Goal: Task Accomplishment & Management: Complete application form

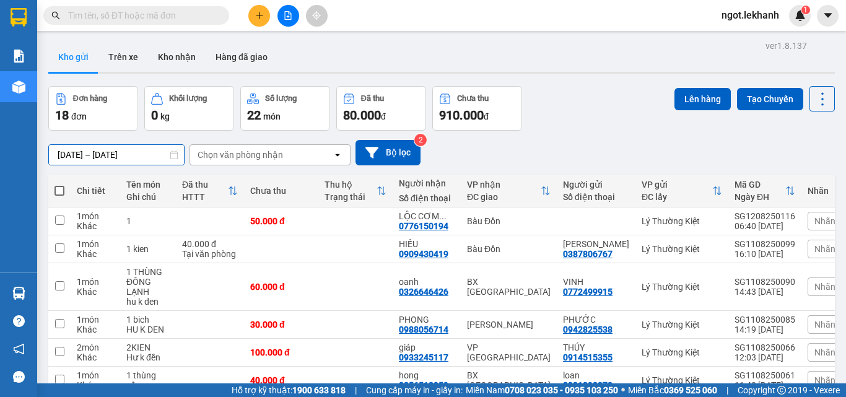
drag, startPoint x: 177, startPoint y: 151, endPoint x: 169, endPoint y: 154, distance: 8.1
click at [176, 151] on div "[DATE] – [DATE] Press the down arrow key to interact with the calendar and sele…" at bounding box center [116, 154] width 136 height 21
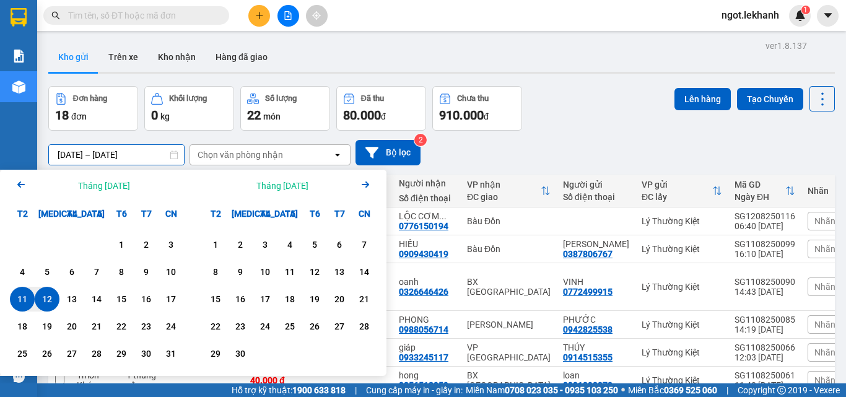
click at [157, 157] on input "[DATE] – [DATE]" at bounding box center [116, 155] width 135 height 20
click at [42, 302] on div "12" at bounding box center [46, 299] width 17 height 15
click at [42, 299] on div "12" at bounding box center [46, 299] width 17 height 15
type input "[DATE] – [DATE]"
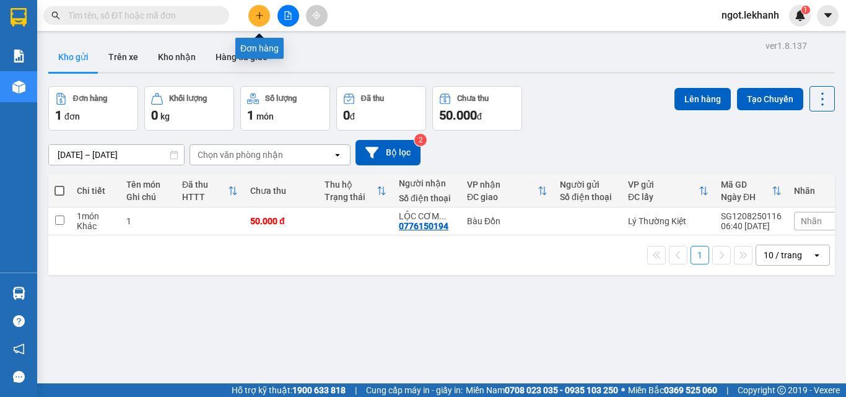
click at [261, 24] on button at bounding box center [259, 16] width 22 height 22
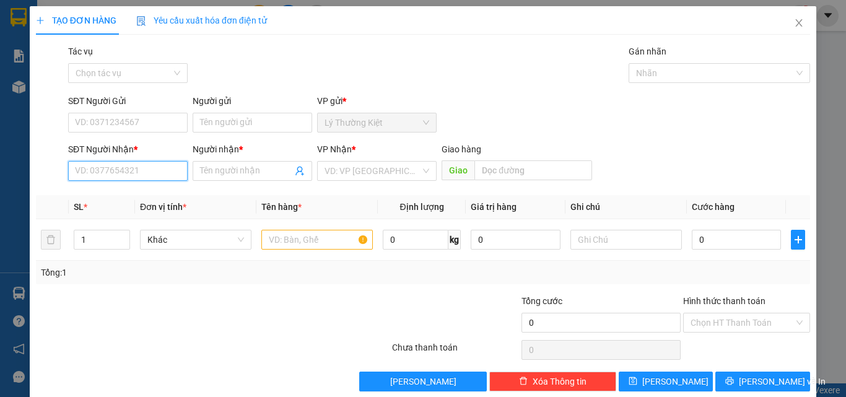
click at [144, 164] on input "SĐT Người Nhận *" at bounding box center [128, 171] width 120 height 20
click at [159, 197] on div "0327947084 - HÀO" at bounding box center [126, 196] width 103 height 14
type input "0327947084"
type input "HÀO"
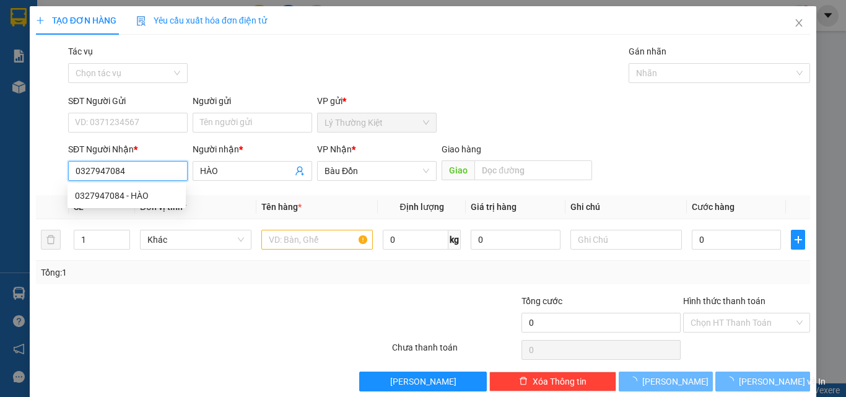
type input "40.000"
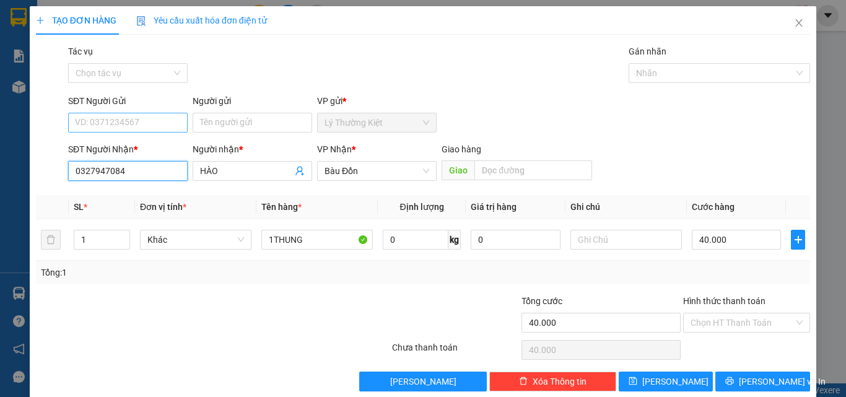
type input "0327947084"
click at [170, 123] on input "SĐT Người Gửi" at bounding box center [128, 123] width 120 height 20
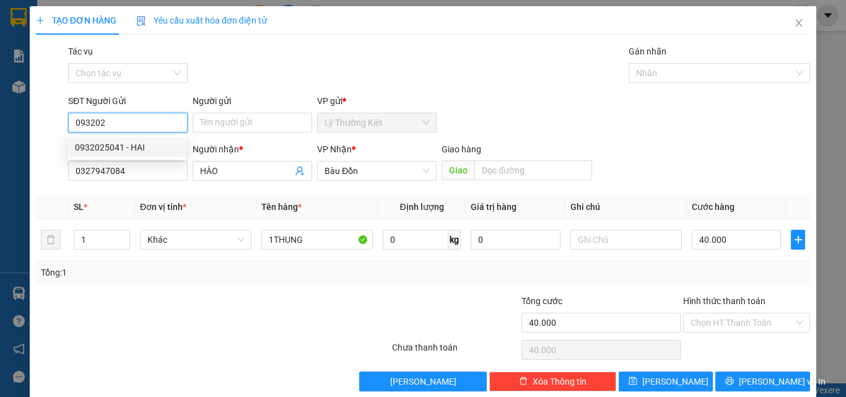
click at [157, 152] on div "0932025041 - HAI" at bounding box center [126, 148] width 103 height 14
type input "0932025041"
type input "HAI"
type input "0932025041"
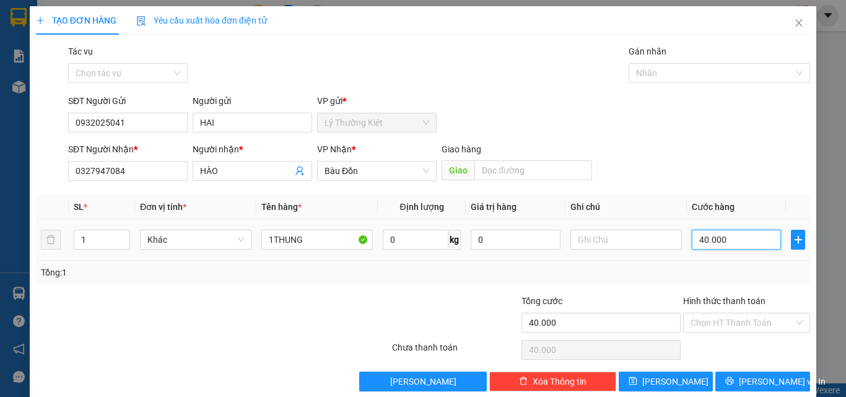
click at [702, 240] on input "40.000" at bounding box center [736, 240] width 89 height 20
type input "5"
type input "50"
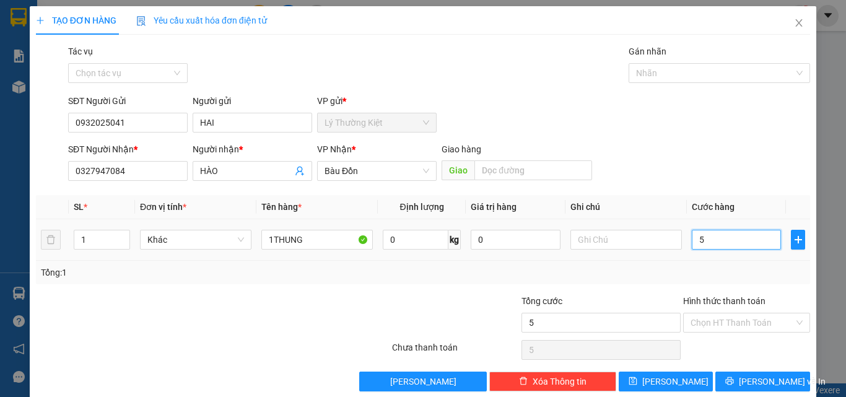
type input "50"
type input "50.000"
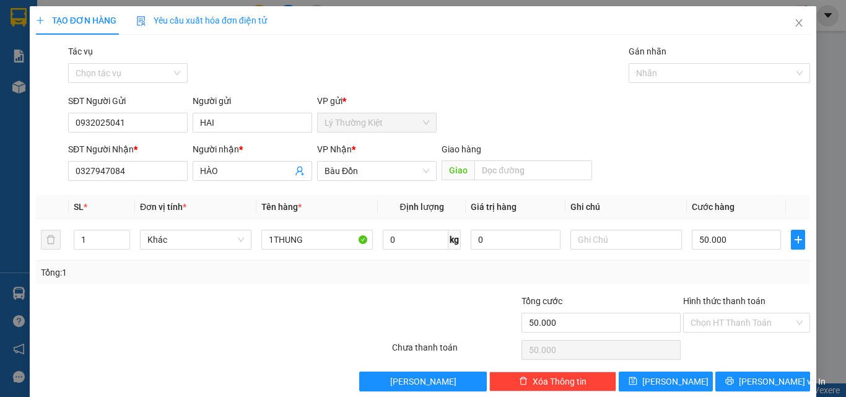
click at [697, 284] on div "Transit Pickup Surcharge Ids Transit Deliver Surcharge Ids Transit Deliver Surc…" at bounding box center [423, 218] width 774 height 347
click at [734, 380] on icon "printer" at bounding box center [730, 381] width 8 height 8
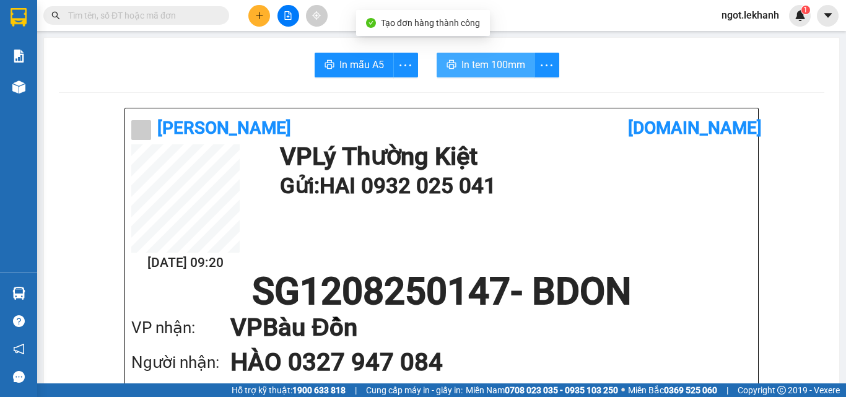
click at [509, 64] on span "In tem 100mm" at bounding box center [494, 64] width 64 height 15
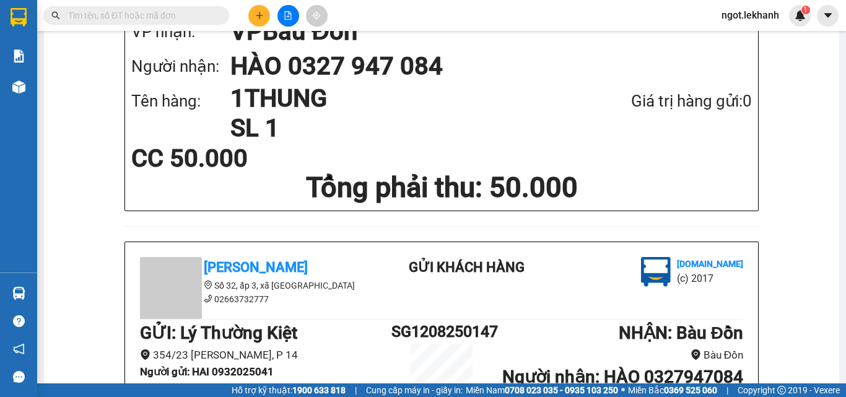
scroll to position [310, 0]
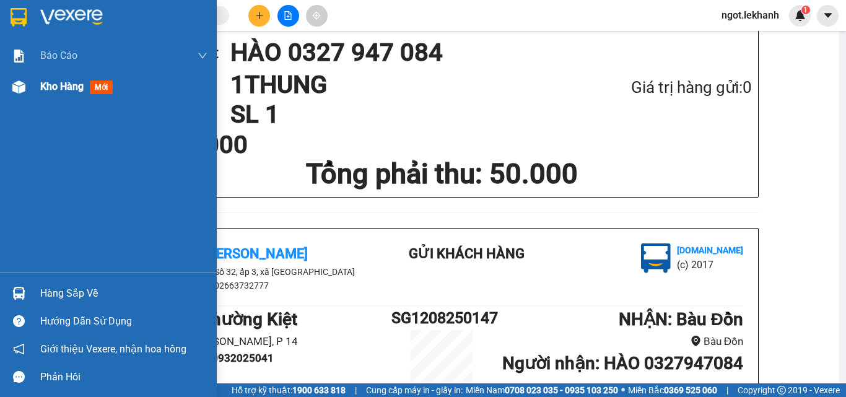
click at [74, 85] on span "Kho hàng" at bounding box center [61, 87] width 43 height 12
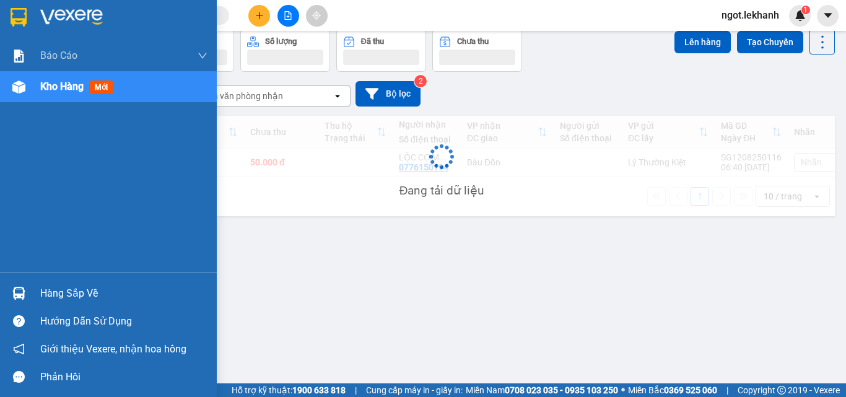
scroll to position [57, 0]
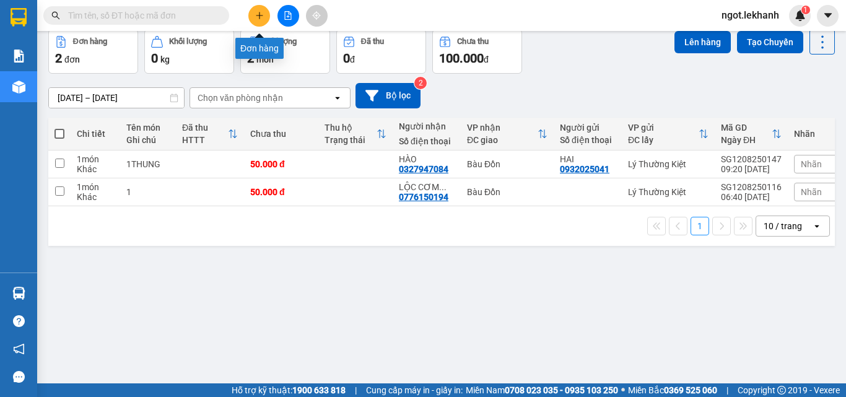
click at [260, 16] on icon "plus" at bounding box center [259, 15] width 9 height 9
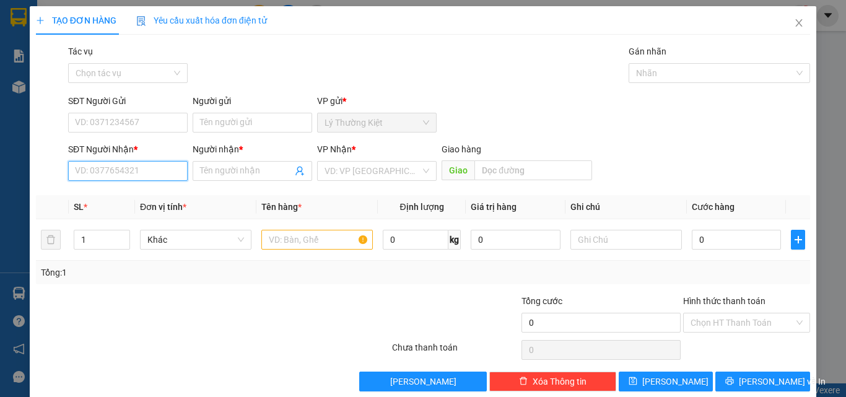
click at [162, 176] on input "SĐT Người Nhận *" at bounding box center [128, 171] width 120 height 20
click at [157, 188] on div "0989366475 - HIỀN" at bounding box center [127, 196] width 118 height 20
type input "0989366475"
type input "HIỀN"
type input "30.000"
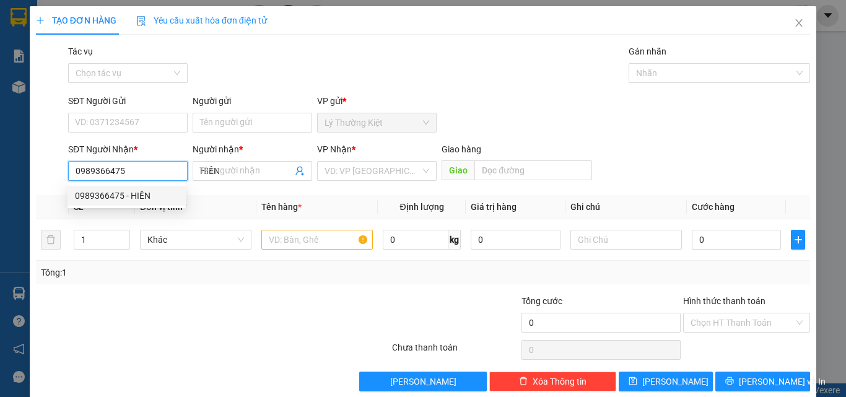
type input "30.000"
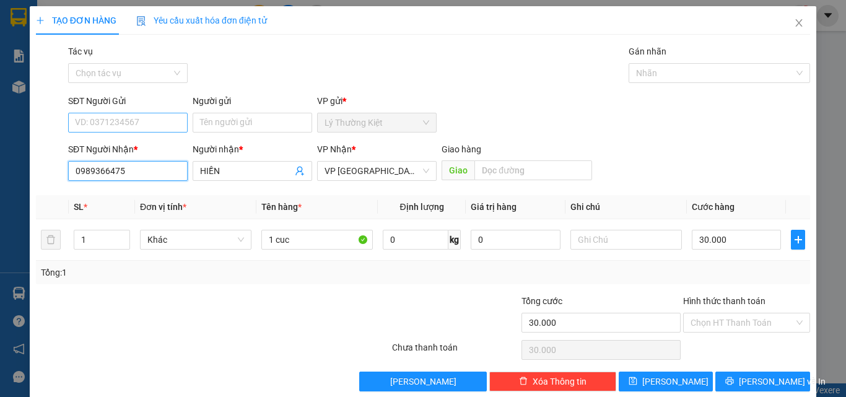
type input "0989366475"
click at [135, 122] on input "SĐT Người Gửi" at bounding box center [128, 123] width 120 height 20
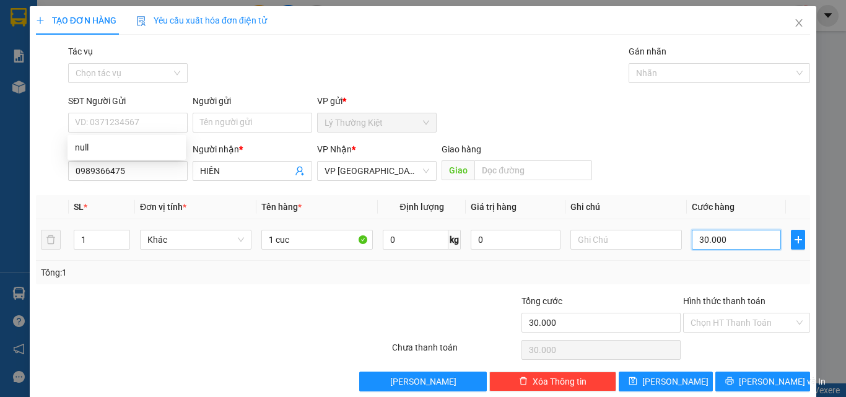
click at [719, 247] on input "30.000" at bounding box center [736, 240] width 89 height 20
type input "4"
type input "40"
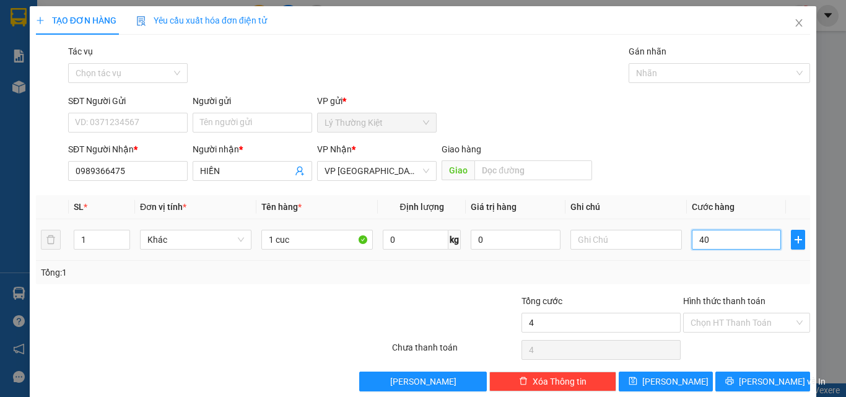
type input "40"
type input "40.000"
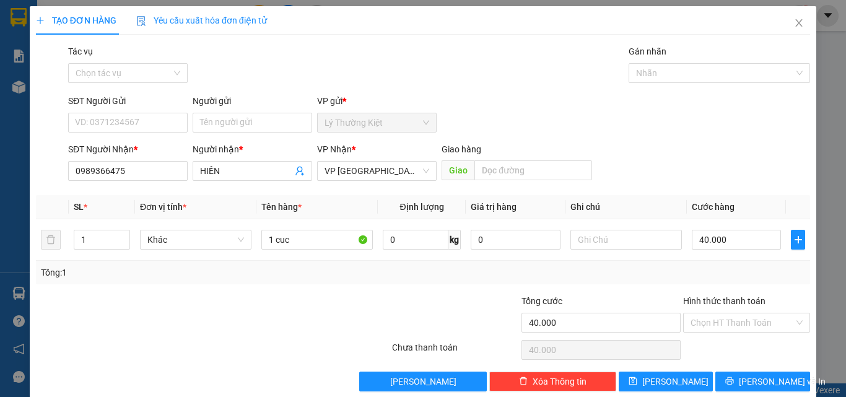
click at [613, 274] on div "Tổng: 1" at bounding box center [423, 273] width 764 height 14
click at [744, 378] on span "[PERSON_NAME] và In" at bounding box center [782, 382] width 87 height 14
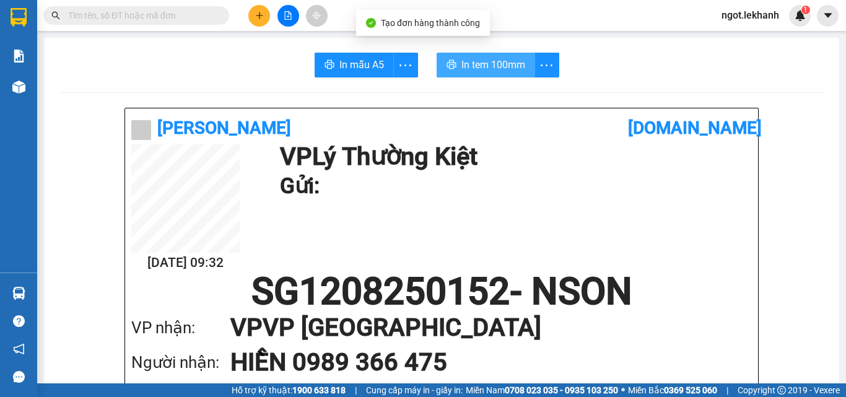
click at [478, 69] on span "In tem 100mm" at bounding box center [494, 64] width 64 height 15
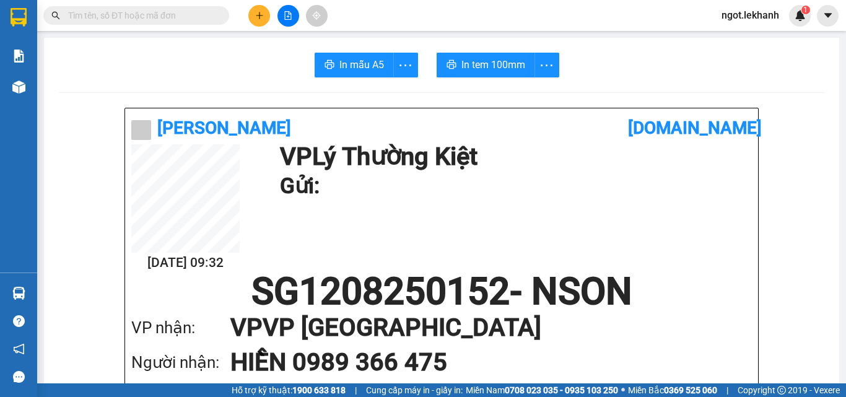
click at [262, 18] on icon "plus" at bounding box center [259, 15] width 9 height 9
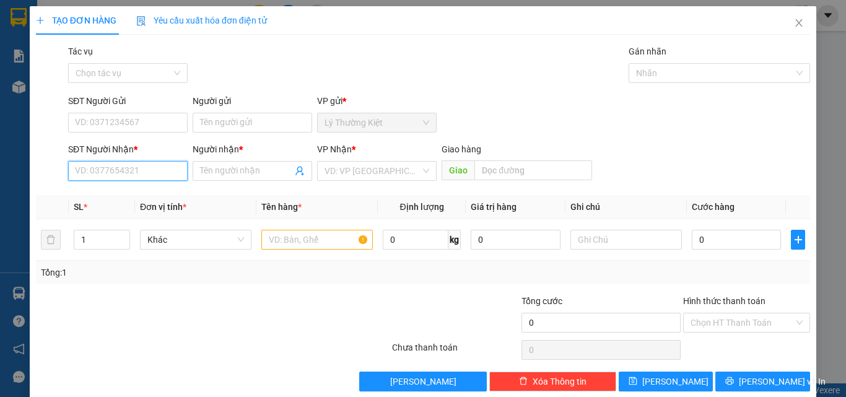
click at [164, 169] on input "SĐT Người Nhận *" at bounding box center [128, 171] width 120 height 20
type input "0987575064"
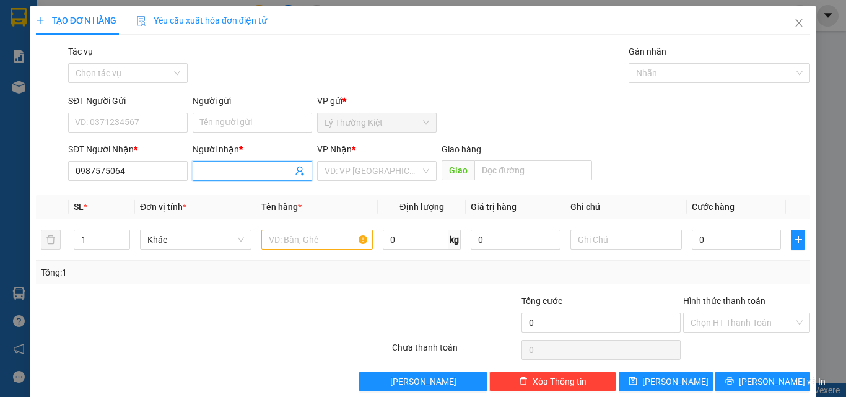
click at [216, 170] on input "Người nhận *" at bounding box center [246, 171] width 92 height 14
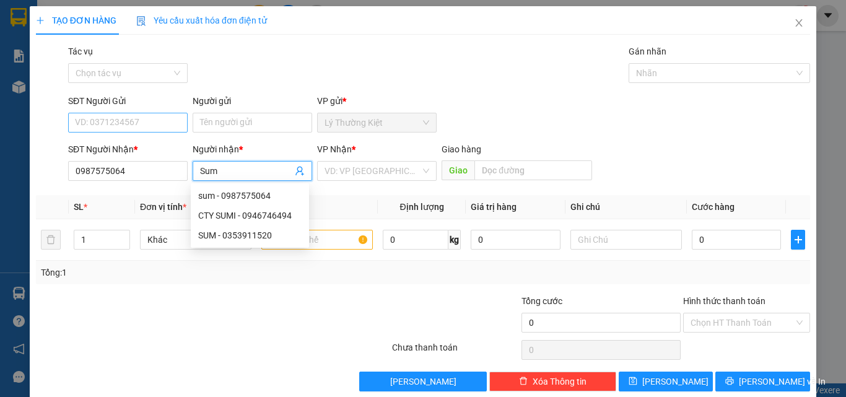
type input "Sum"
click at [144, 120] on input "SĐT Người Gửi" at bounding box center [128, 123] width 120 height 20
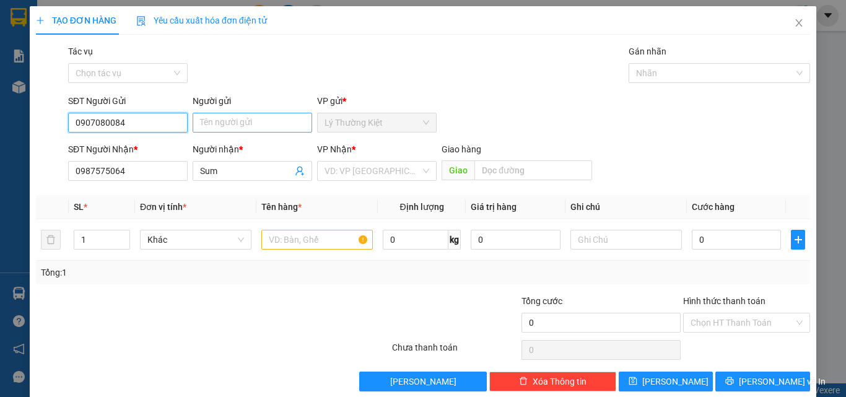
type input "0907080084"
click at [265, 125] on input "Người gửi" at bounding box center [253, 123] width 120 height 20
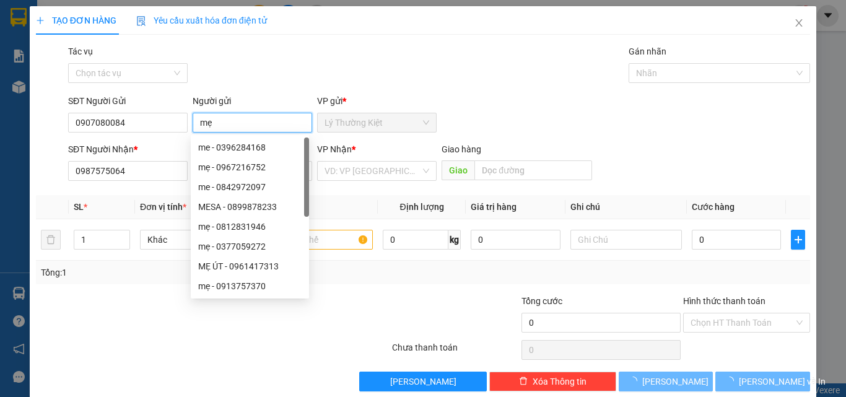
type input "m"
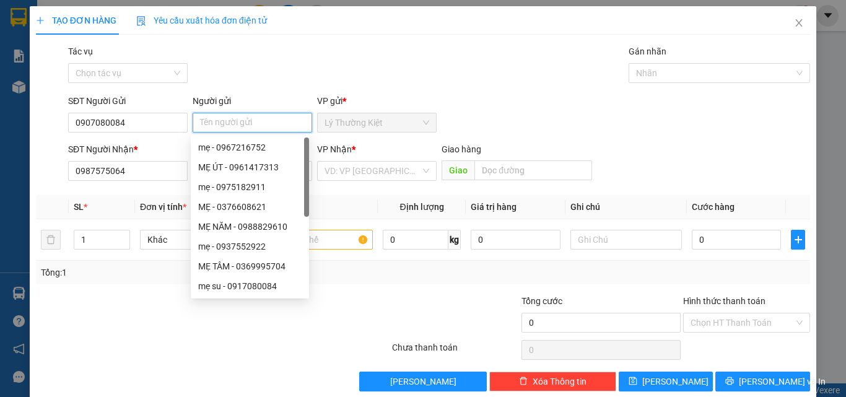
type input "s"
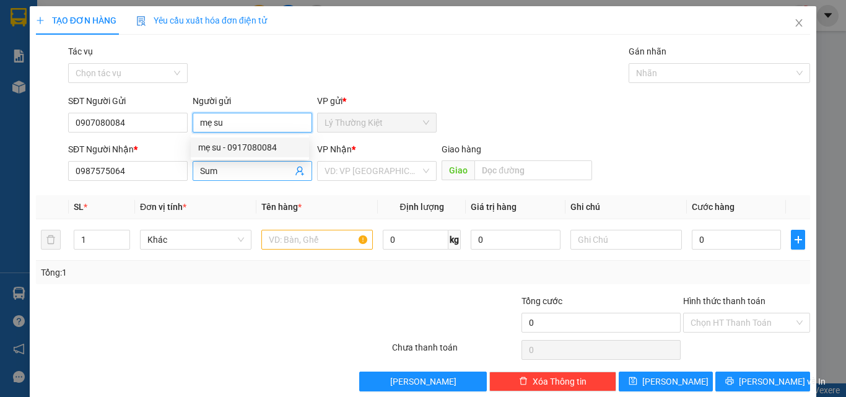
type input "mẹ su"
click at [253, 172] on input "Sum" at bounding box center [246, 171] width 92 height 14
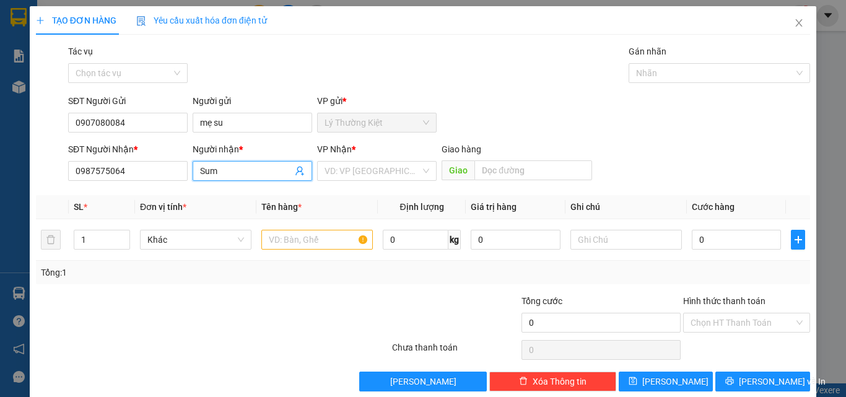
click at [253, 172] on input "Sum" at bounding box center [246, 171] width 92 height 14
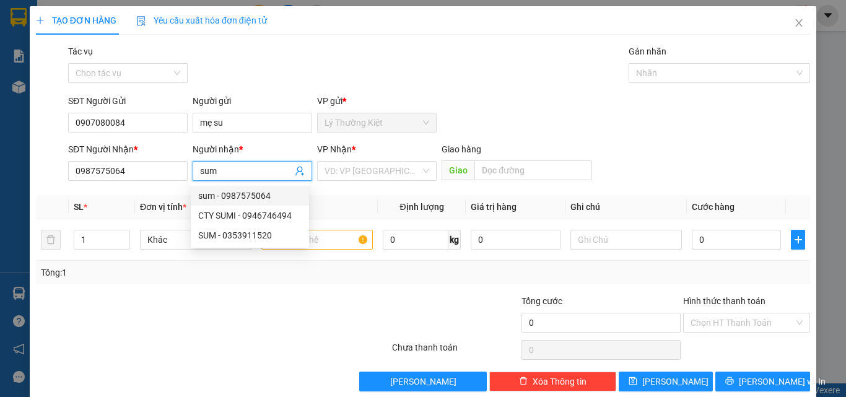
click at [259, 194] on div "sum - 0987575064" at bounding box center [249, 196] width 103 height 14
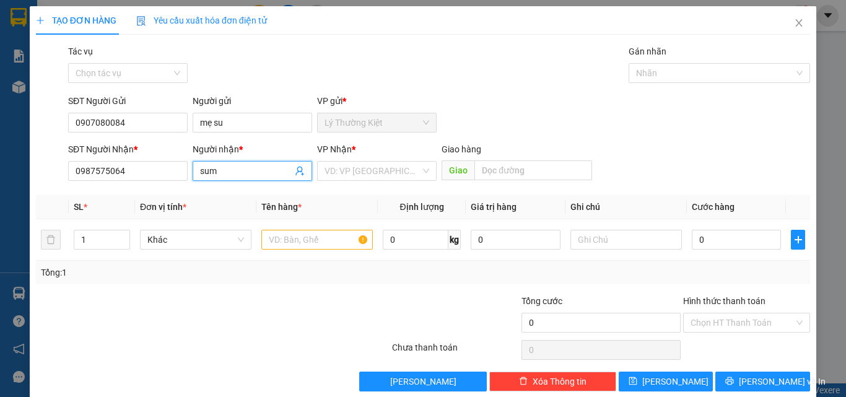
click at [230, 174] on input "sum" at bounding box center [246, 171] width 92 height 14
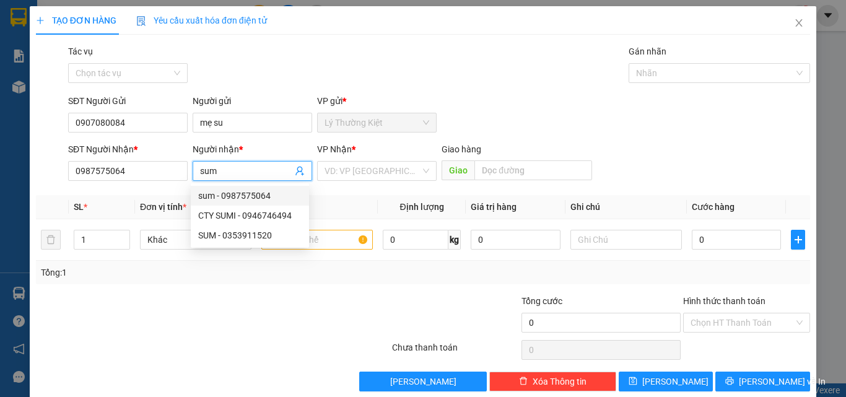
click at [230, 198] on div "sum - 0987575064" at bounding box center [249, 196] width 103 height 14
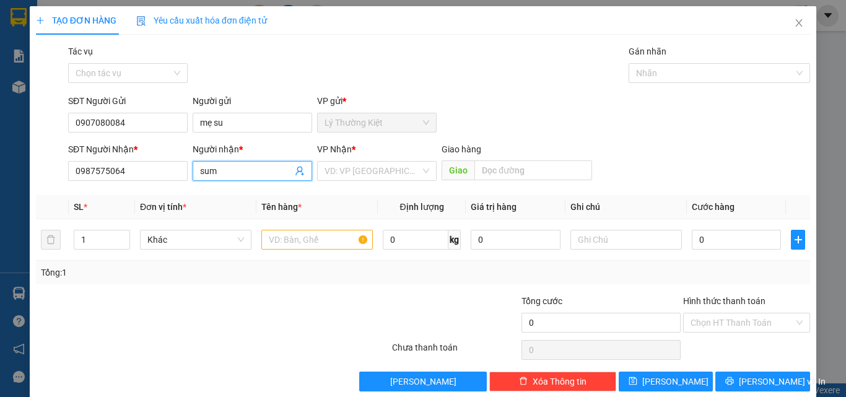
type input "sum"
click at [345, 196] on th "Tên hàng *" at bounding box center [316, 207] width 121 height 24
click at [225, 169] on input "sum" at bounding box center [246, 171] width 92 height 14
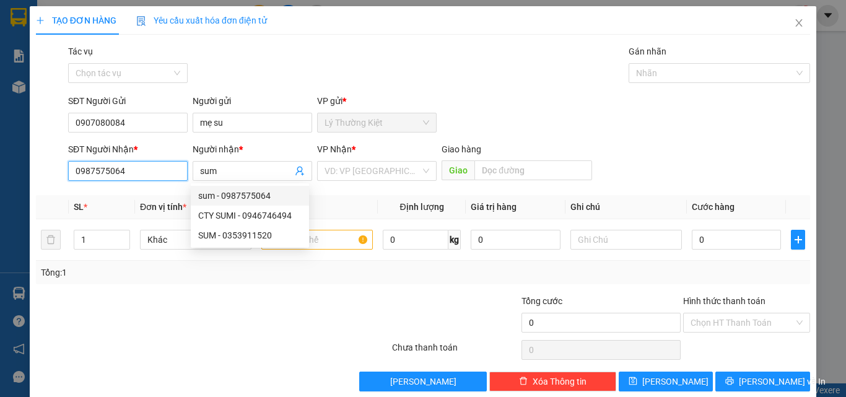
click at [149, 175] on input "0987575064" at bounding box center [128, 171] width 120 height 20
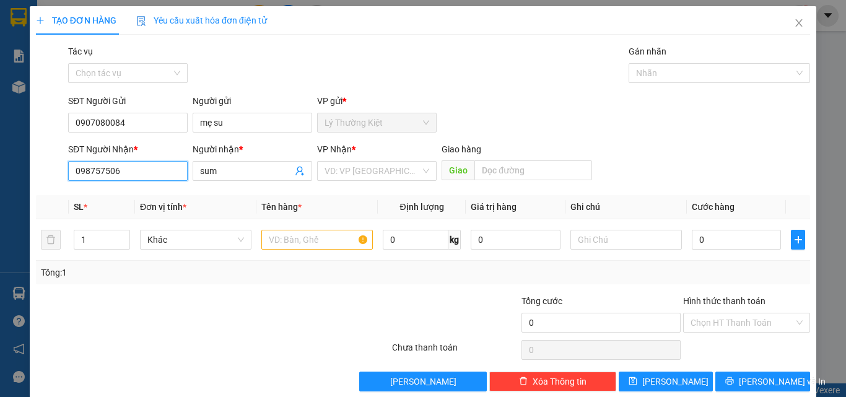
type input "0987575064"
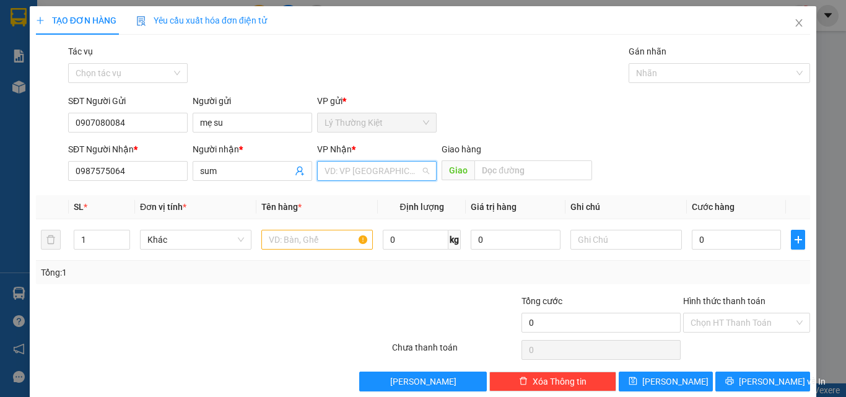
click at [374, 175] on input "search" at bounding box center [373, 171] width 96 height 19
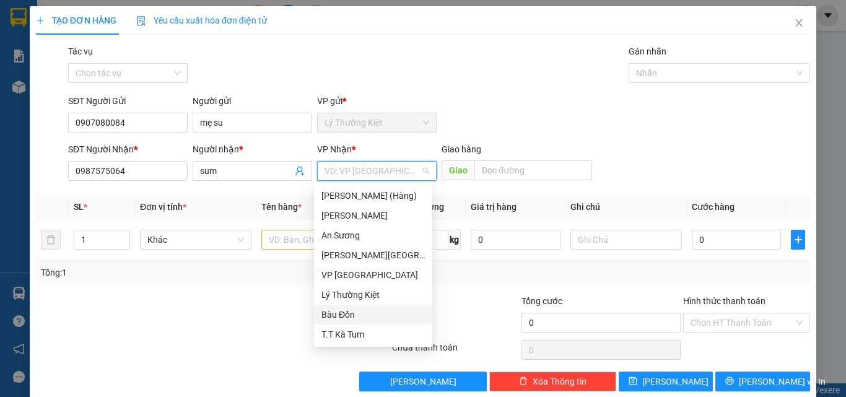
click at [338, 313] on div "Bàu Đồn" at bounding box center [373, 315] width 103 height 14
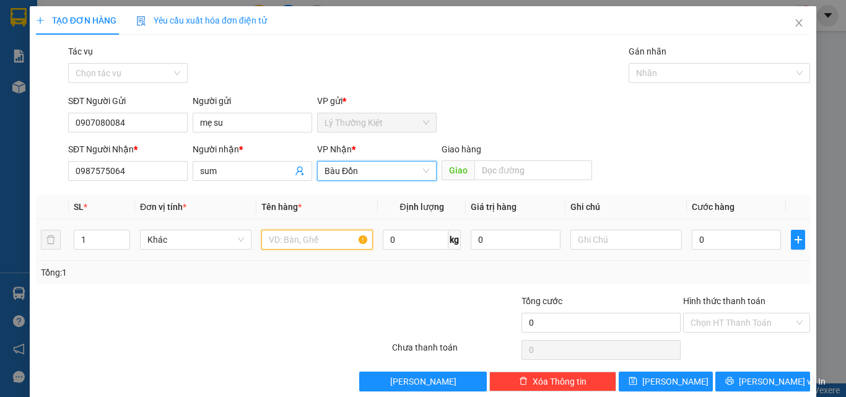
click at [310, 244] on input "text" at bounding box center [317, 240] width 112 height 20
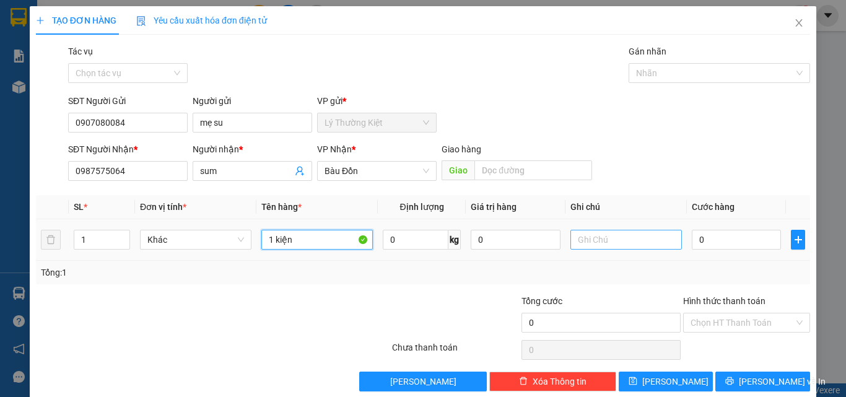
type input "1 kiện"
click at [637, 242] on input "text" at bounding box center [627, 240] width 112 height 20
type input "Hư K Đền"
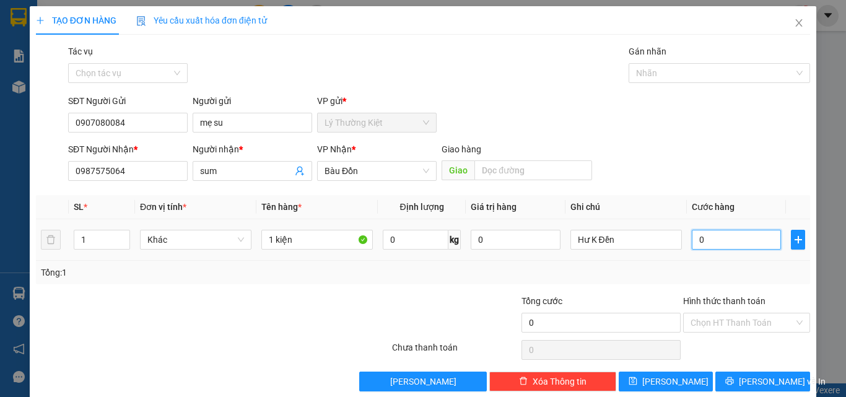
click at [701, 242] on input "0" at bounding box center [736, 240] width 89 height 20
type input "4"
type input "40"
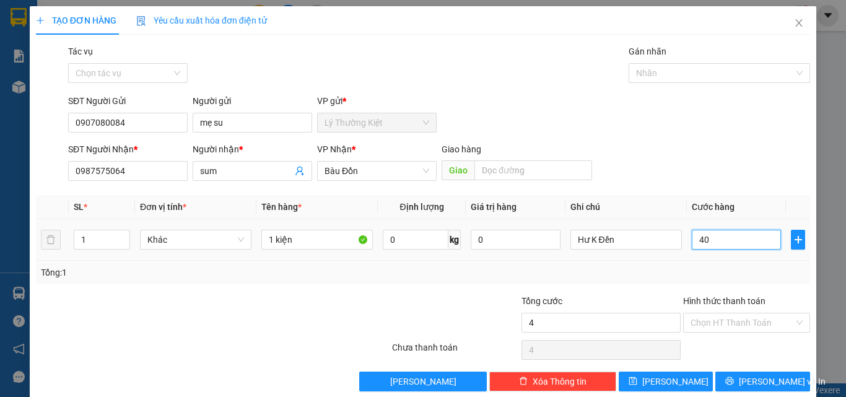
type input "40"
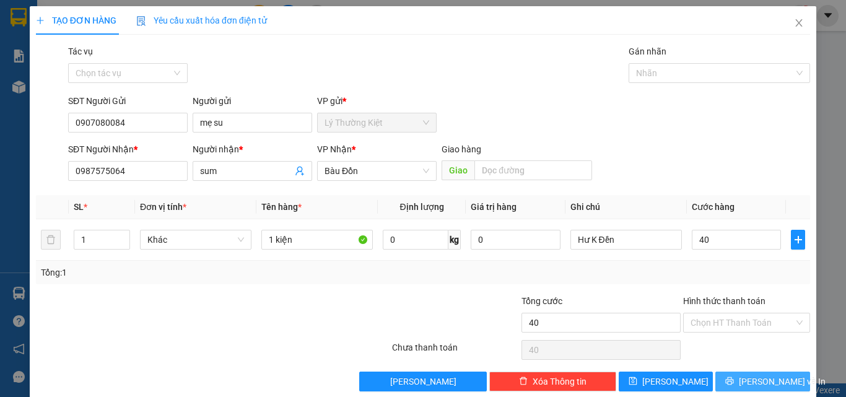
type input "40.000"
click at [748, 375] on span "[PERSON_NAME] và In" at bounding box center [782, 382] width 87 height 14
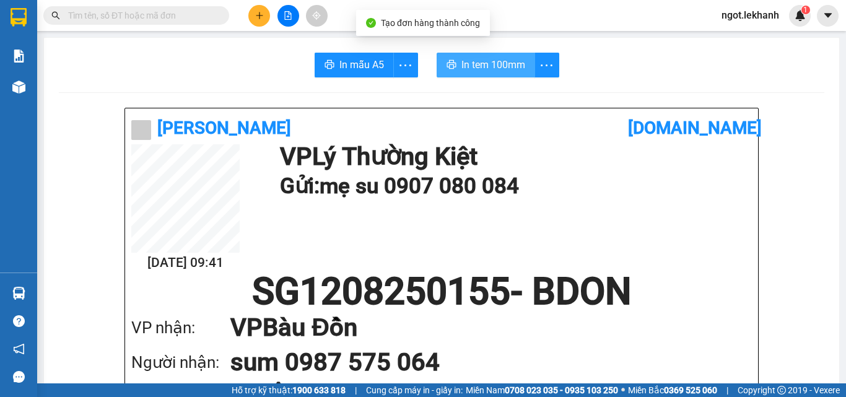
click at [496, 63] on span "In tem 100mm" at bounding box center [494, 64] width 64 height 15
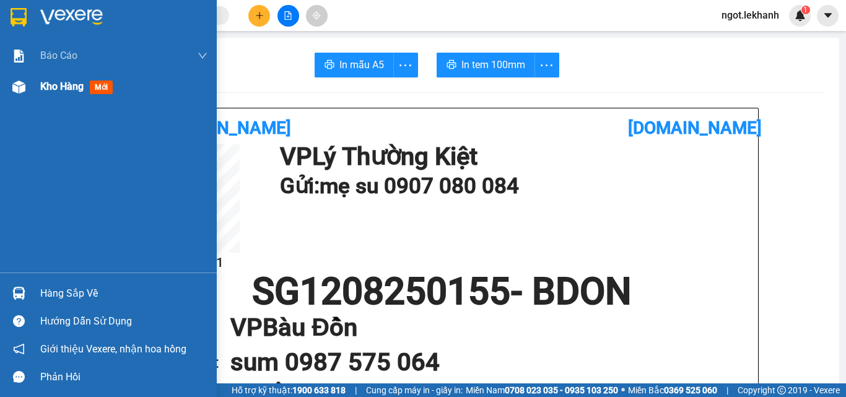
click at [84, 90] on span "Kho hàng" at bounding box center [61, 87] width 43 height 12
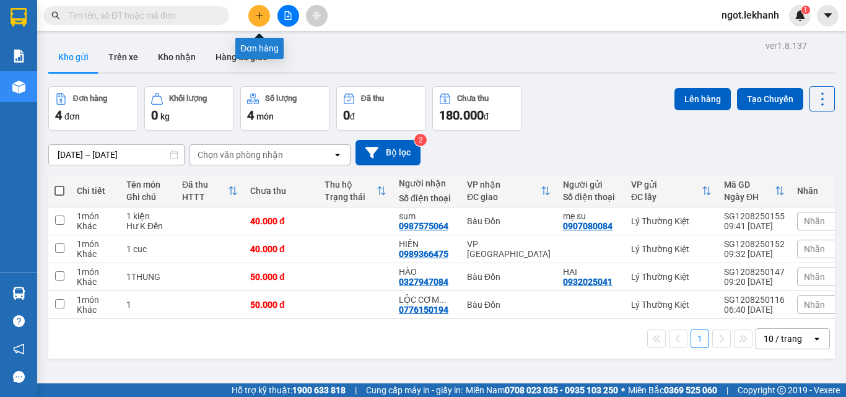
click at [261, 14] on icon "plus" at bounding box center [259, 15] width 9 height 9
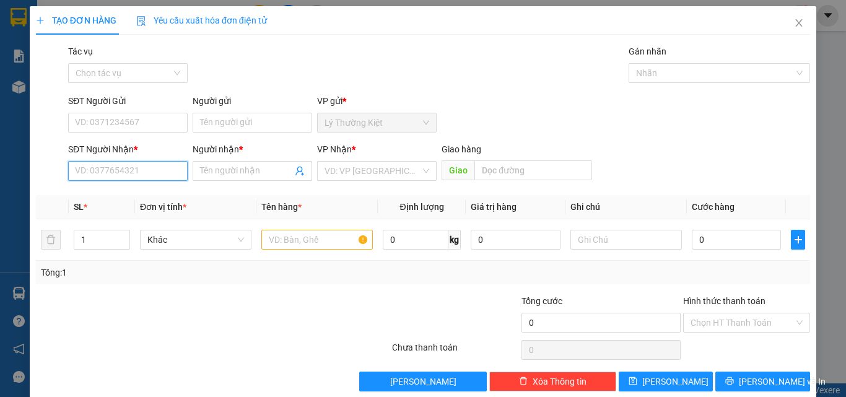
click at [170, 170] on input "SĐT Người Nhận *" at bounding box center [128, 171] width 120 height 20
type input "0974467678"
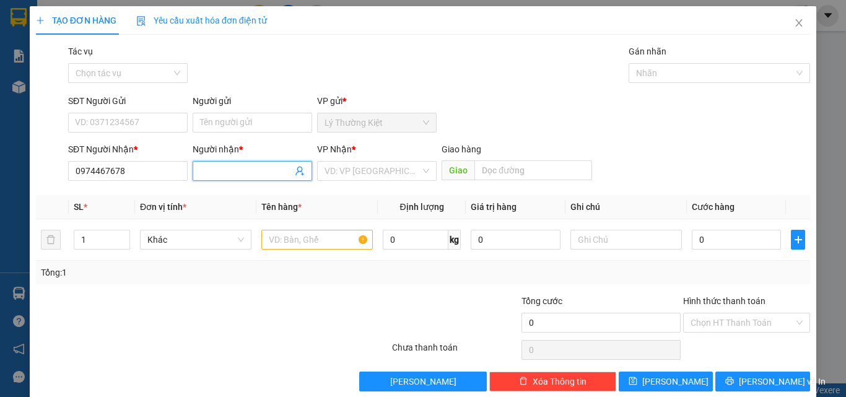
click at [227, 175] on input "Người nhận *" at bounding box center [246, 171] width 92 height 14
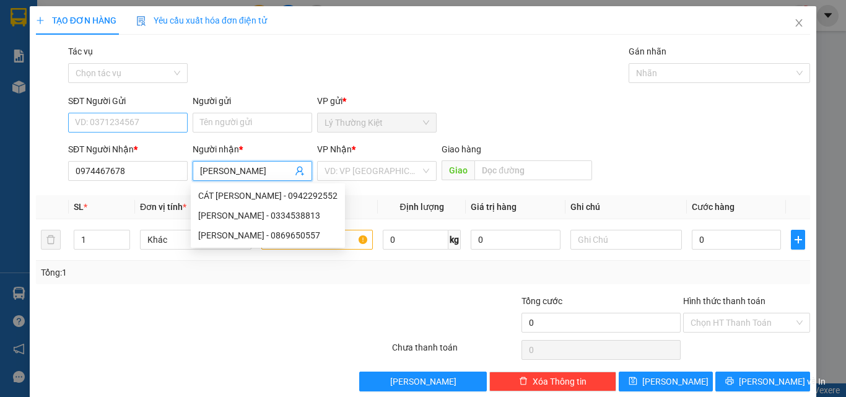
type input "[PERSON_NAME]"
click at [147, 121] on input "SĐT Người Gửi" at bounding box center [128, 123] width 120 height 20
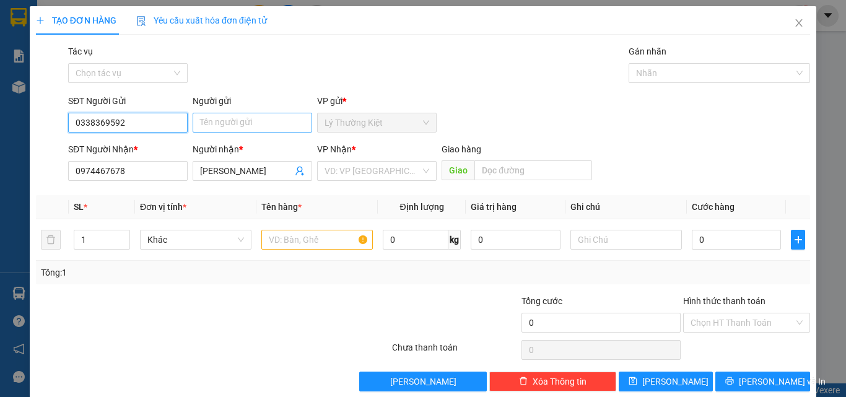
type input "0338369592"
click at [275, 119] on input "Người gửi" at bounding box center [253, 123] width 120 height 20
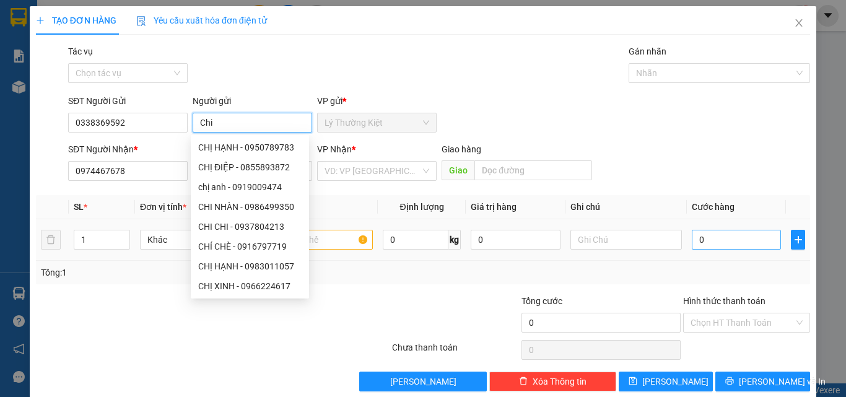
type input "Chi"
click at [736, 230] on input "0" at bounding box center [736, 240] width 89 height 20
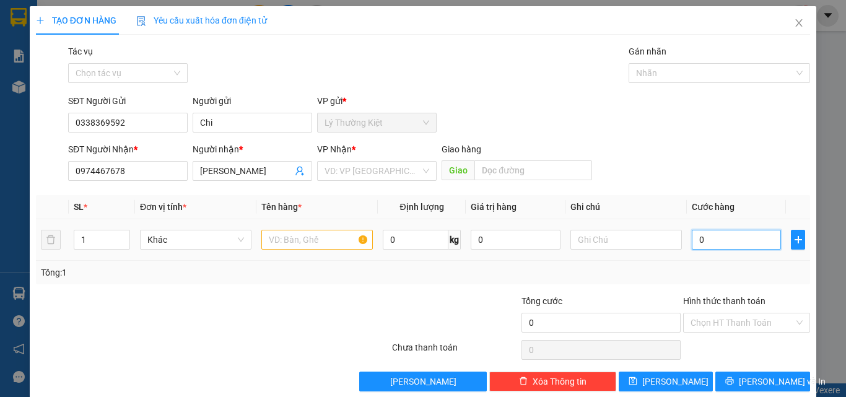
type input "3"
type input "30"
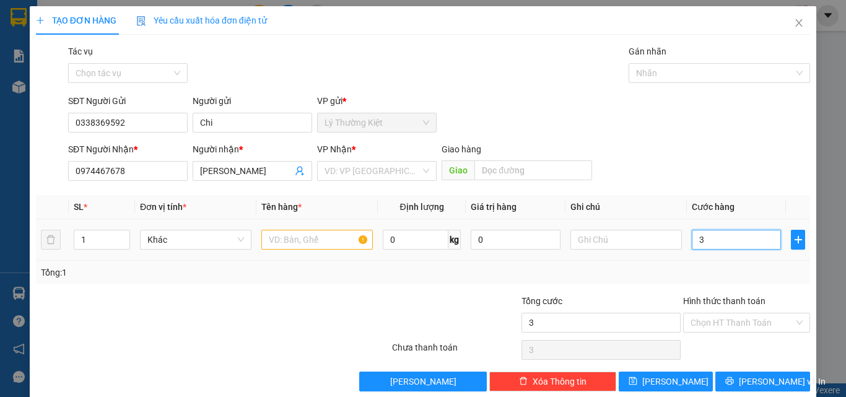
type input "30"
type input "30.000"
click at [324, 240] on input "text" at bounding box center [317, 240] width 112 height 20
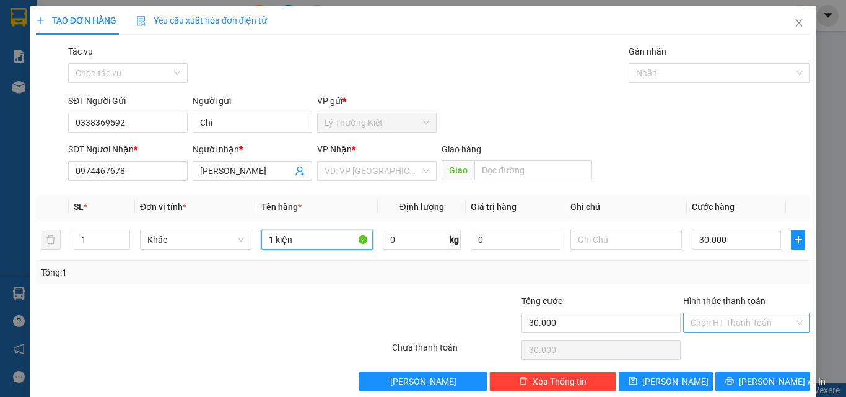
type input "1 kiện"
click at [745, 321] on input "Hình thức thanh toán" at bounding box center [742, 322] width 103 height 19
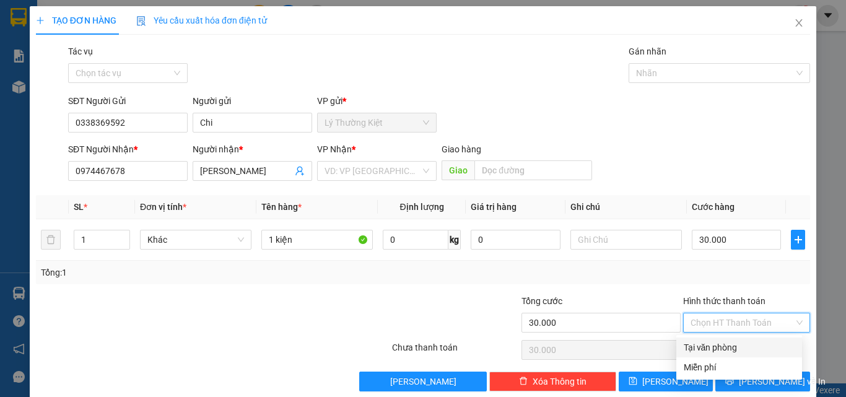
click at [690, 350] on div "Tại văn phòng" at bounding box center [739, 348] width 111 height 14
type input "0"
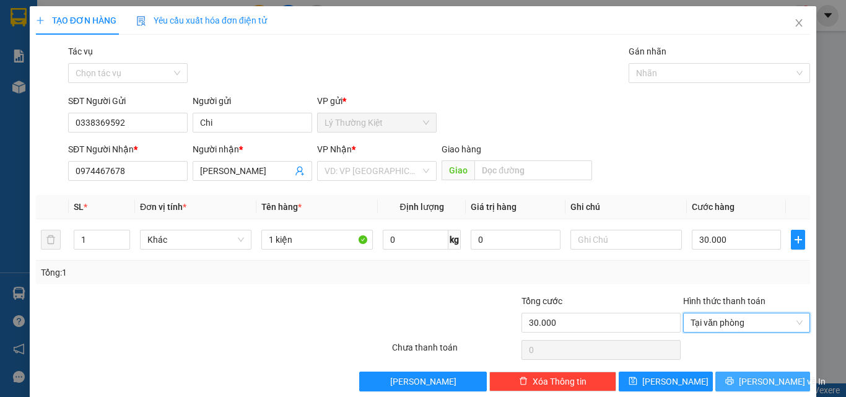
click at [754, 380] on span "[PERSON_NAME] và In" at bounding box center [782, 382] width 87 height 14
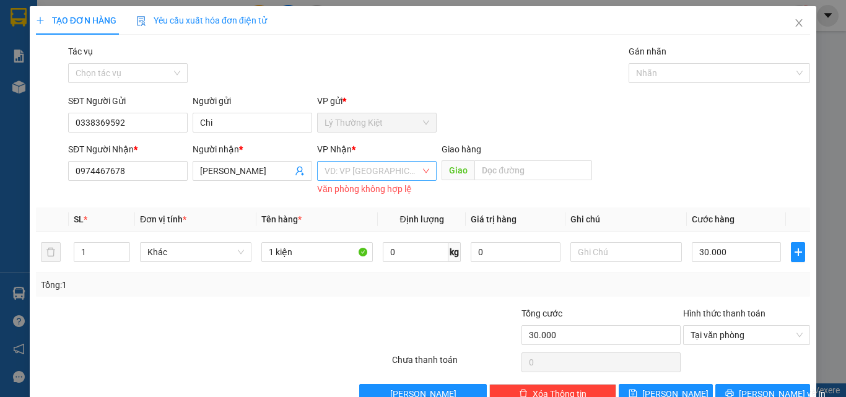
click at [383, 167] on input "search" at bounding box center [373, 171] width 96 height 19
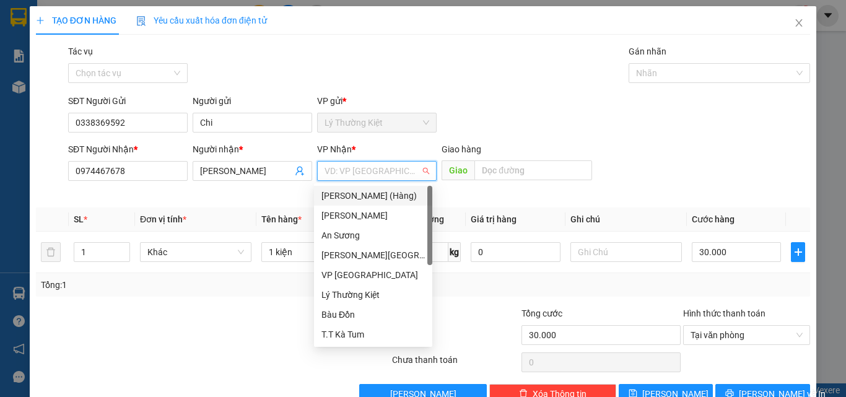
type input "b"
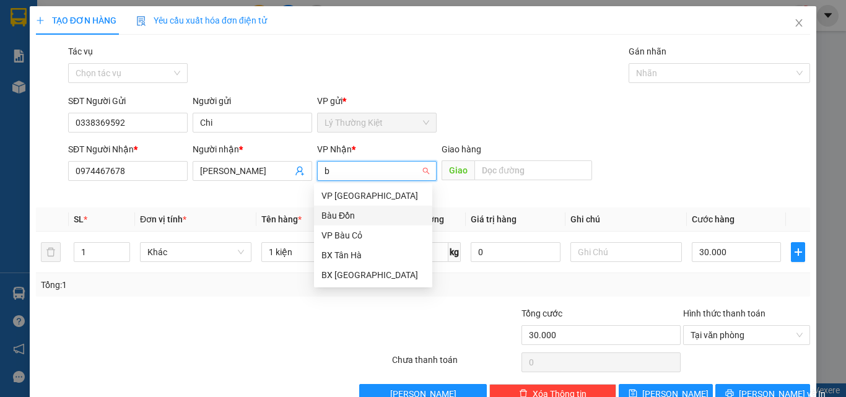
click at [355, 212] on div "Bàu Đồn" at bounding box center [373, 216] width 103 height 14
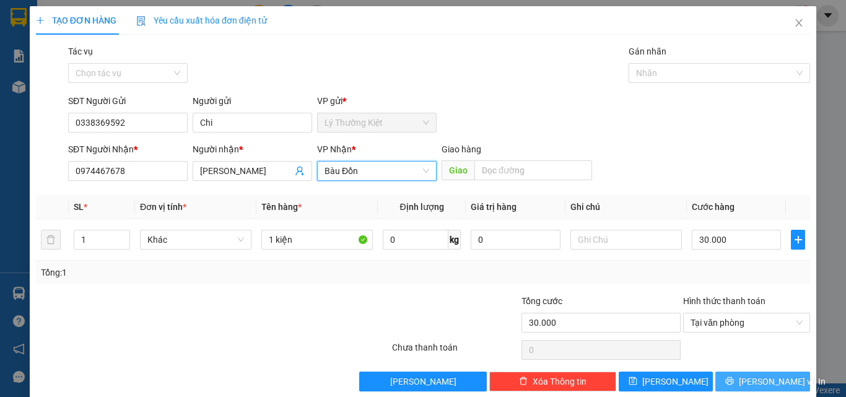
click at [746, 375] on span "[PERSON_NAME] và In" at bounding box center [782, 382] width 87 height 14
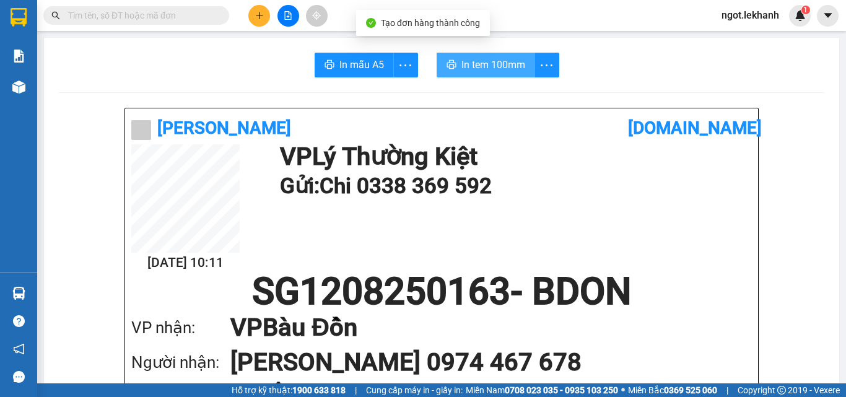
click at [509, 66] on span "In tem 100mm" at bounding box center [494, 64] width 64 height 15
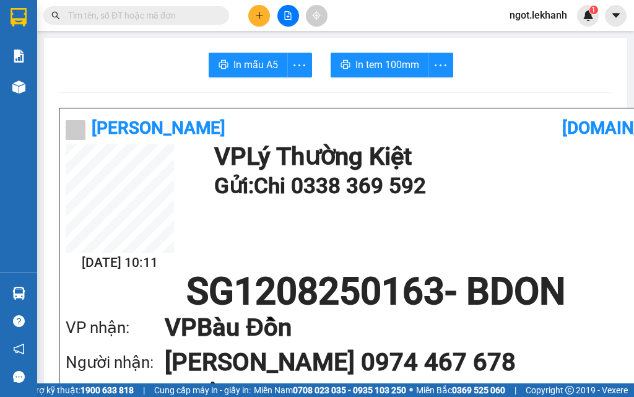
click at [129, 12] on input "text" at bounding box center [141, 16] width 146 height 14
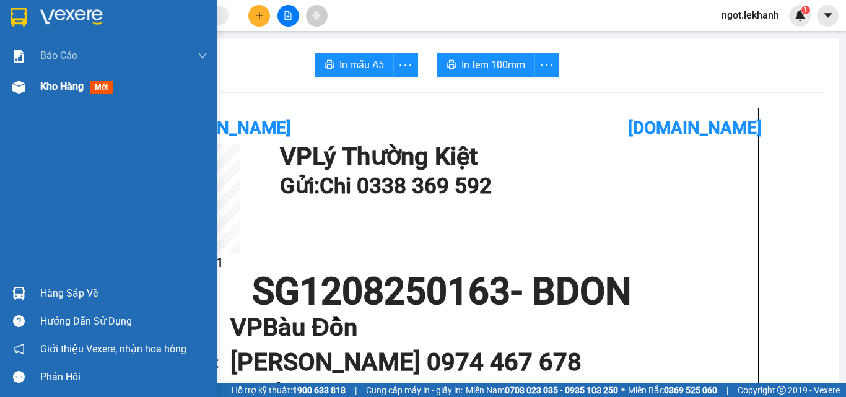
click at [32, 85] on div "Kho hàng mới" at bounding box center [108, 86] width 217 height 31
